Goal: Information Seeking & Learning: Learn about a topic

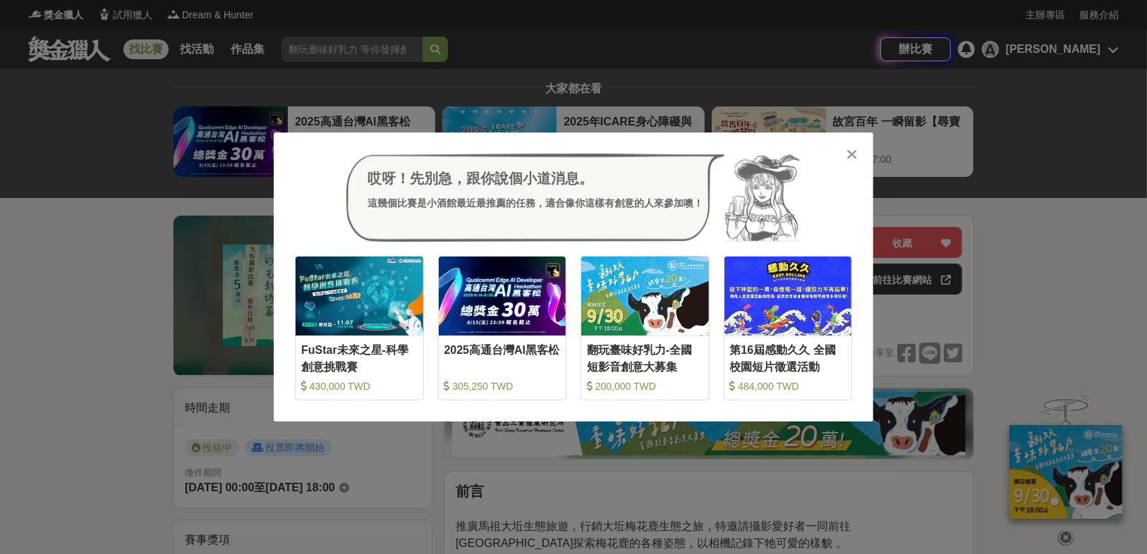
click at [848, 156] on icon at bounding box center [852, 154] width 11 height 14
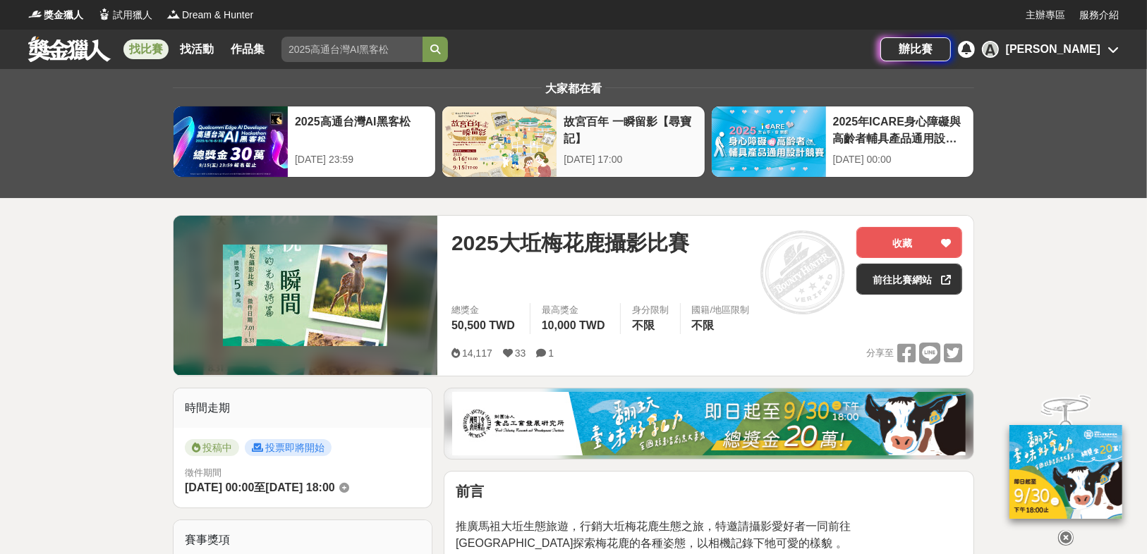
click at [609, 141] on div "故宮百年 一瞬留影【尋寶記】" at bounding box center [630, 130] width 133 height 32
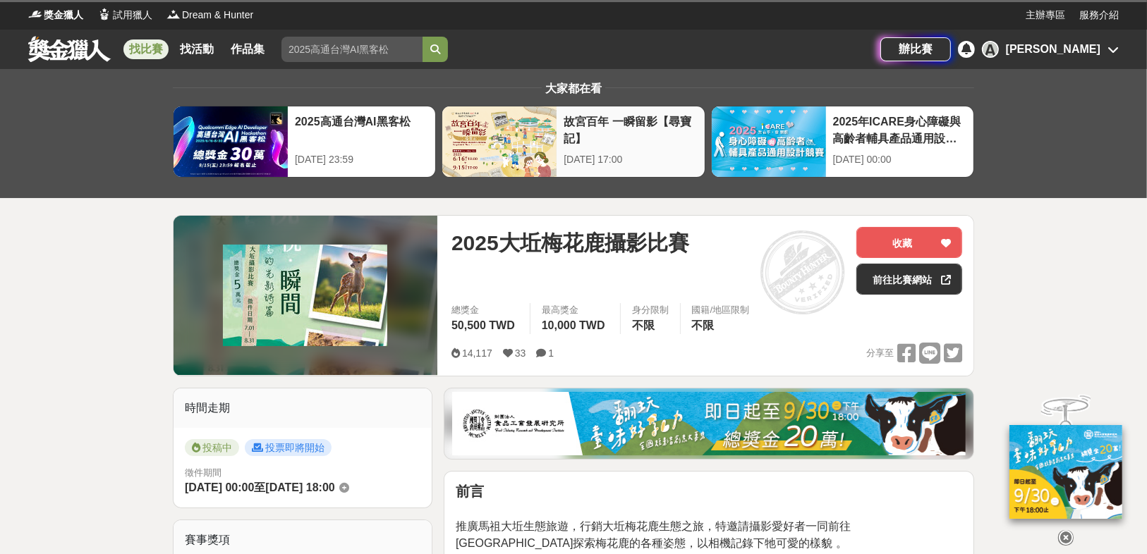
click at [523, 142] on div at bounding box center [499, 142] width 114 height 71
click at [597, 120] on div "故宮百年 一瞬留影【尋寶記】" at bounding box center [630, 130] width 133 height 32
